Goal: Information Seeking & Learning: Check status

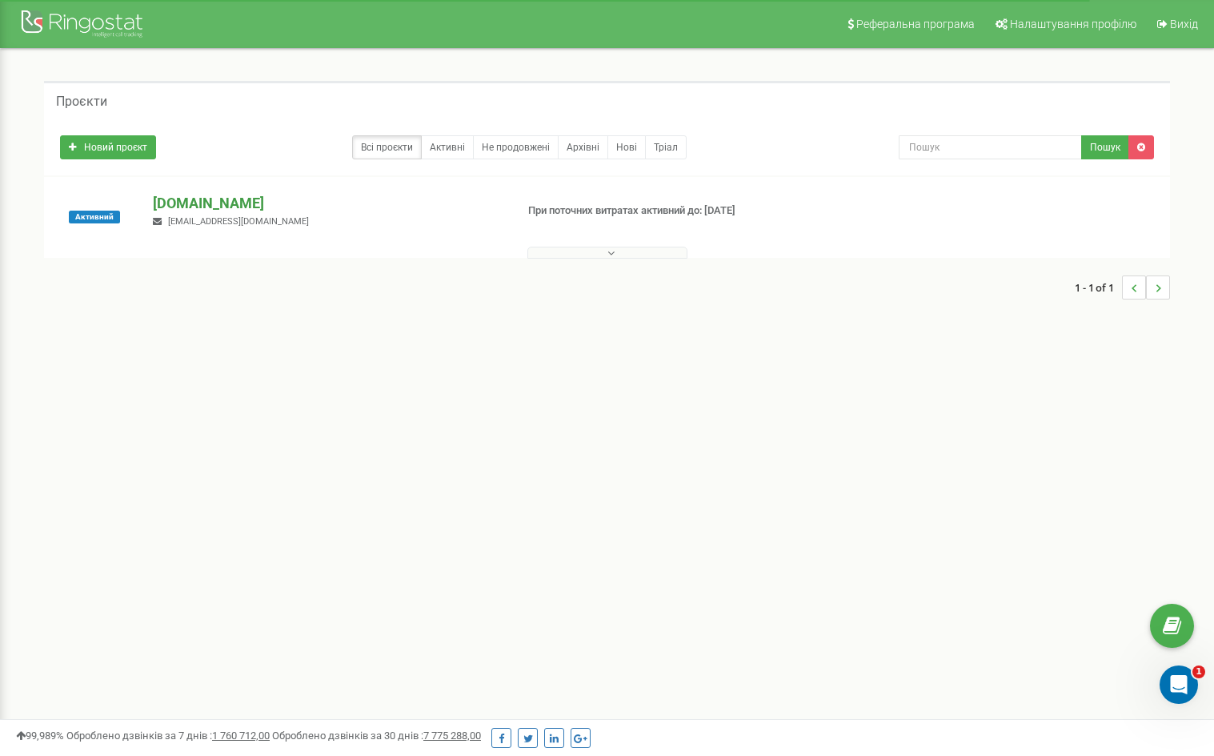
click at [210, 197] on p "[DOMAIN_NAME]" at bounding box center [327, 203] width 349 height 21
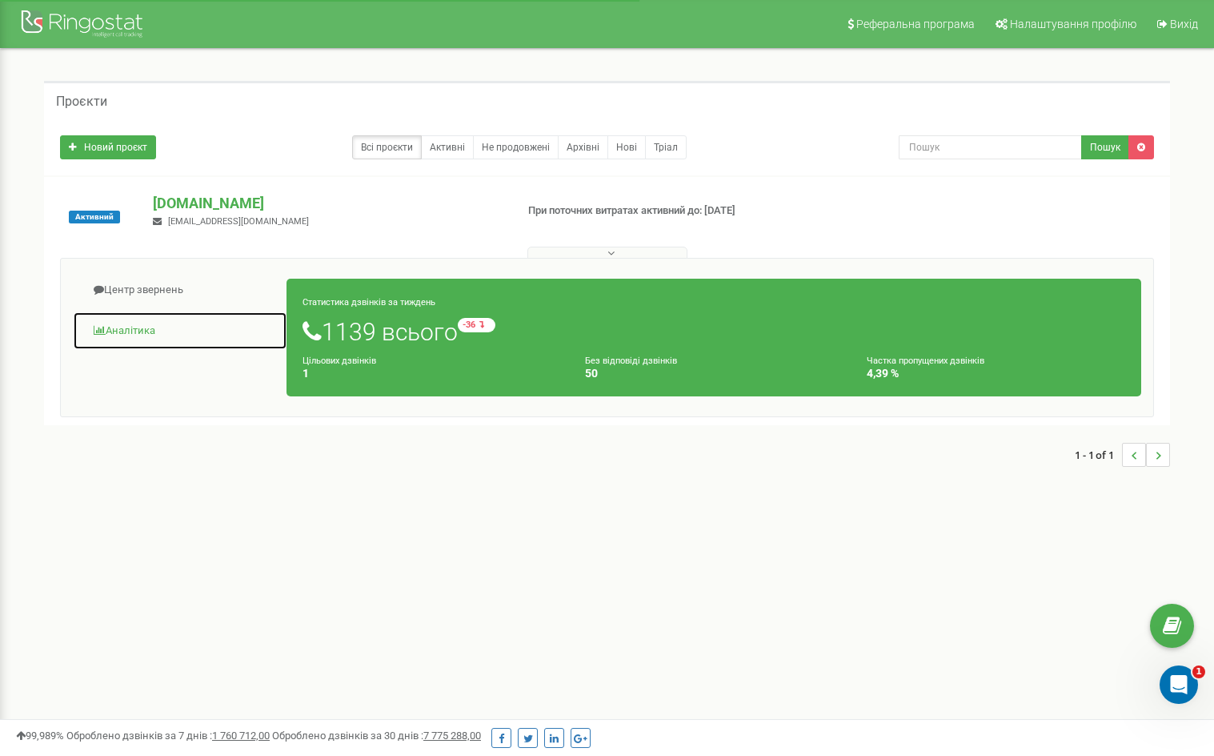
click at [132, 333] on link "Аналiтика" at bounding box center [180, 330] width 214 height 39
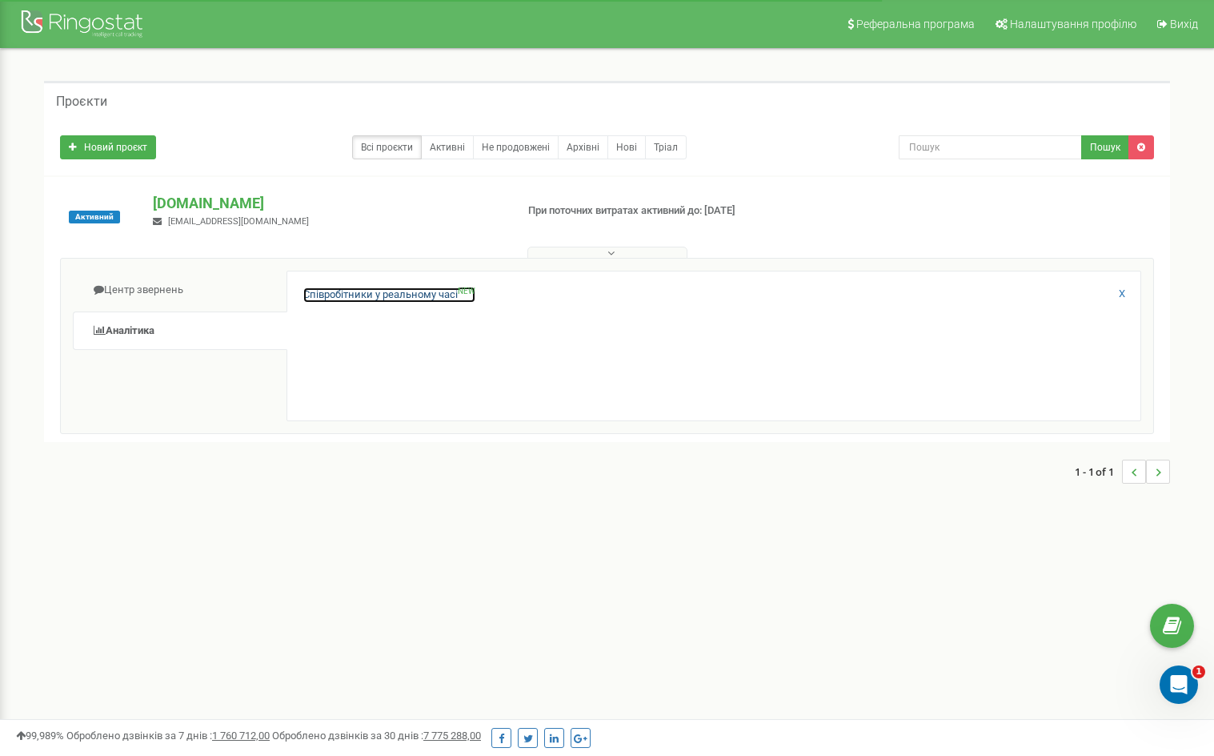
click at [364, 293] on link "Співробітники у реальному часі NEW" at bounding box center [389, 294] width 172 height 15
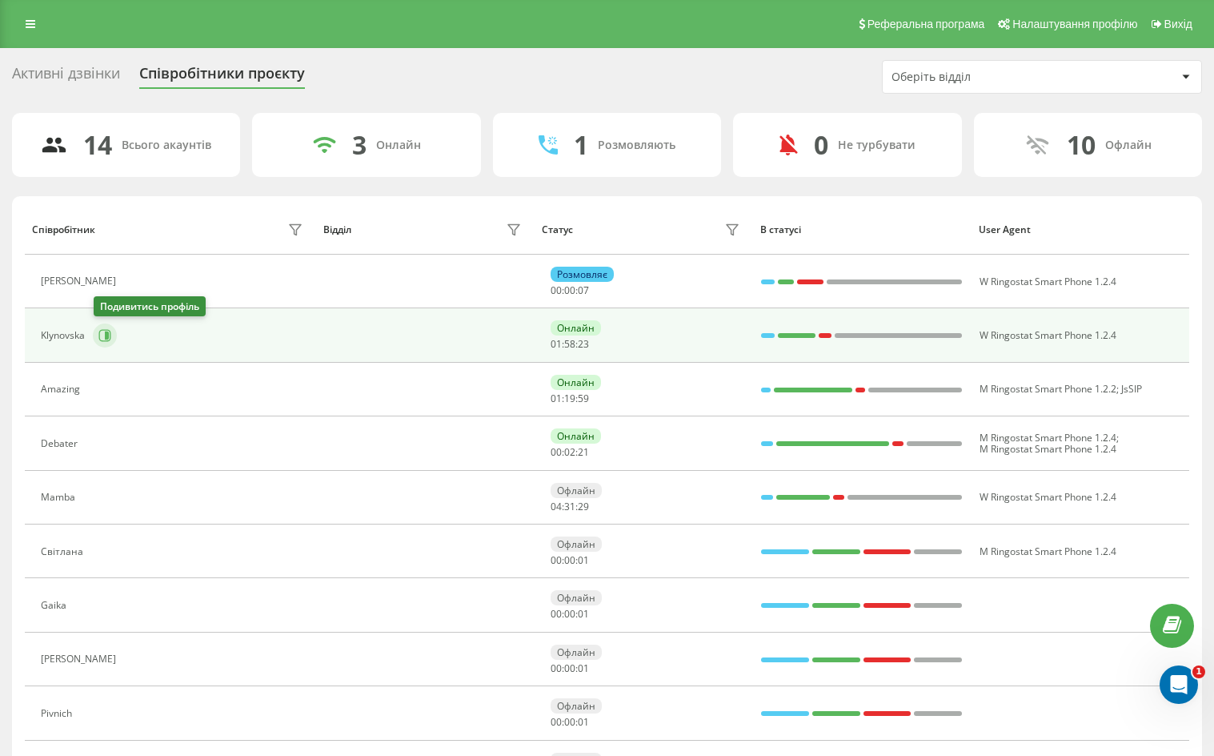
click at [106, 338] on icon at bounding box center [107, 335] width 4 height 8
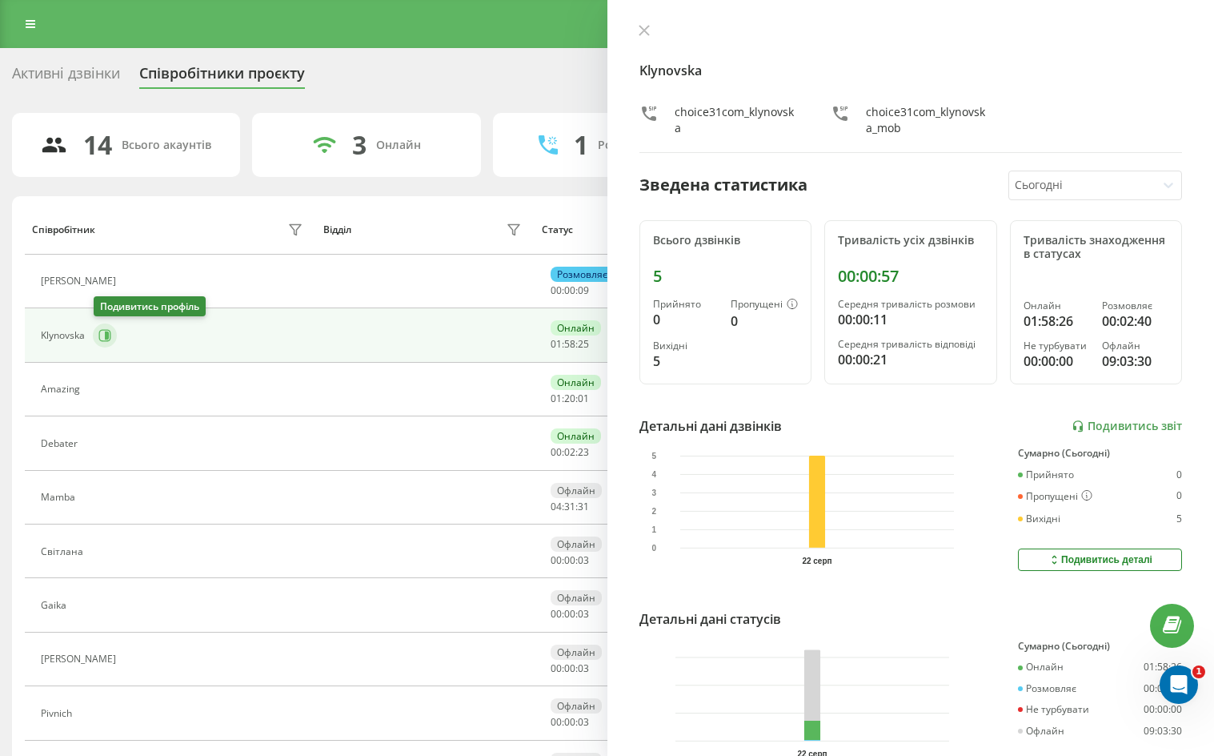
click at [106, 339] on icon at bounding box center [107, 335] width 4 height 8
click at [127, 283] on icon at bounding box center [133, 281] width 13 height 13
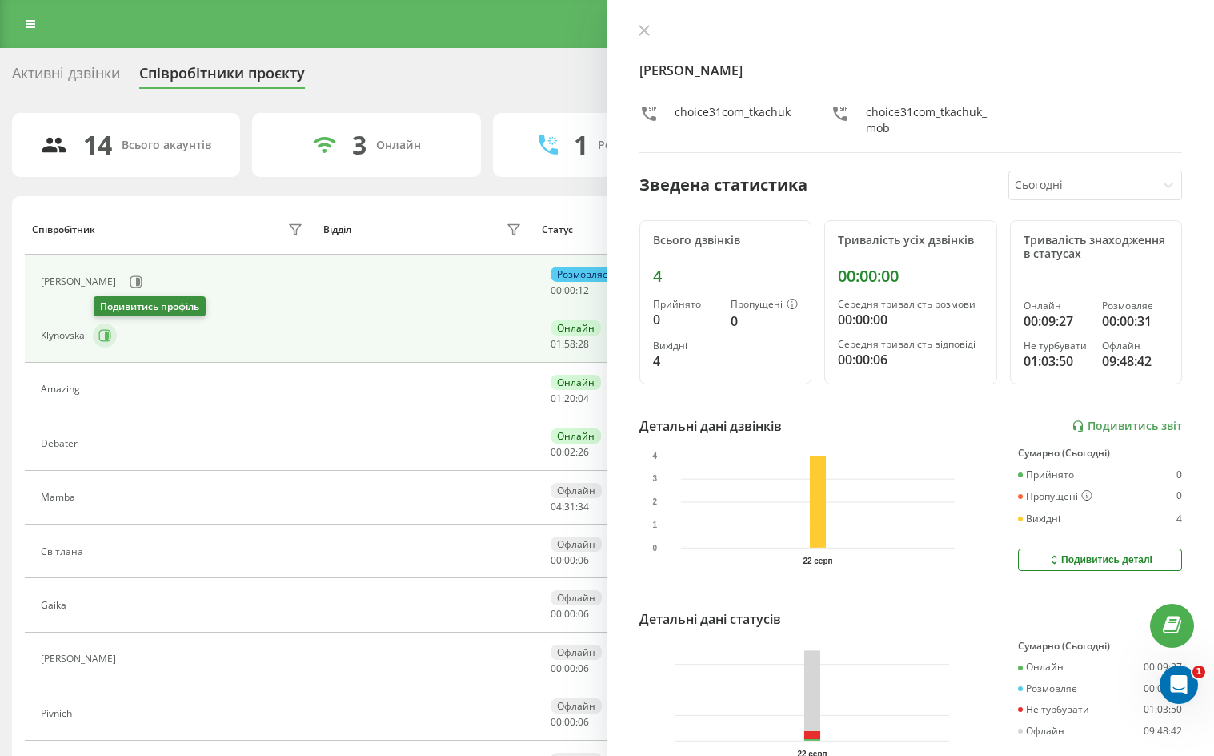
click at [106, 331] on icon at bounding box center [104, 335] width 13 height 13
